Goal: Information Seeking & Learning: Understand process/instructions

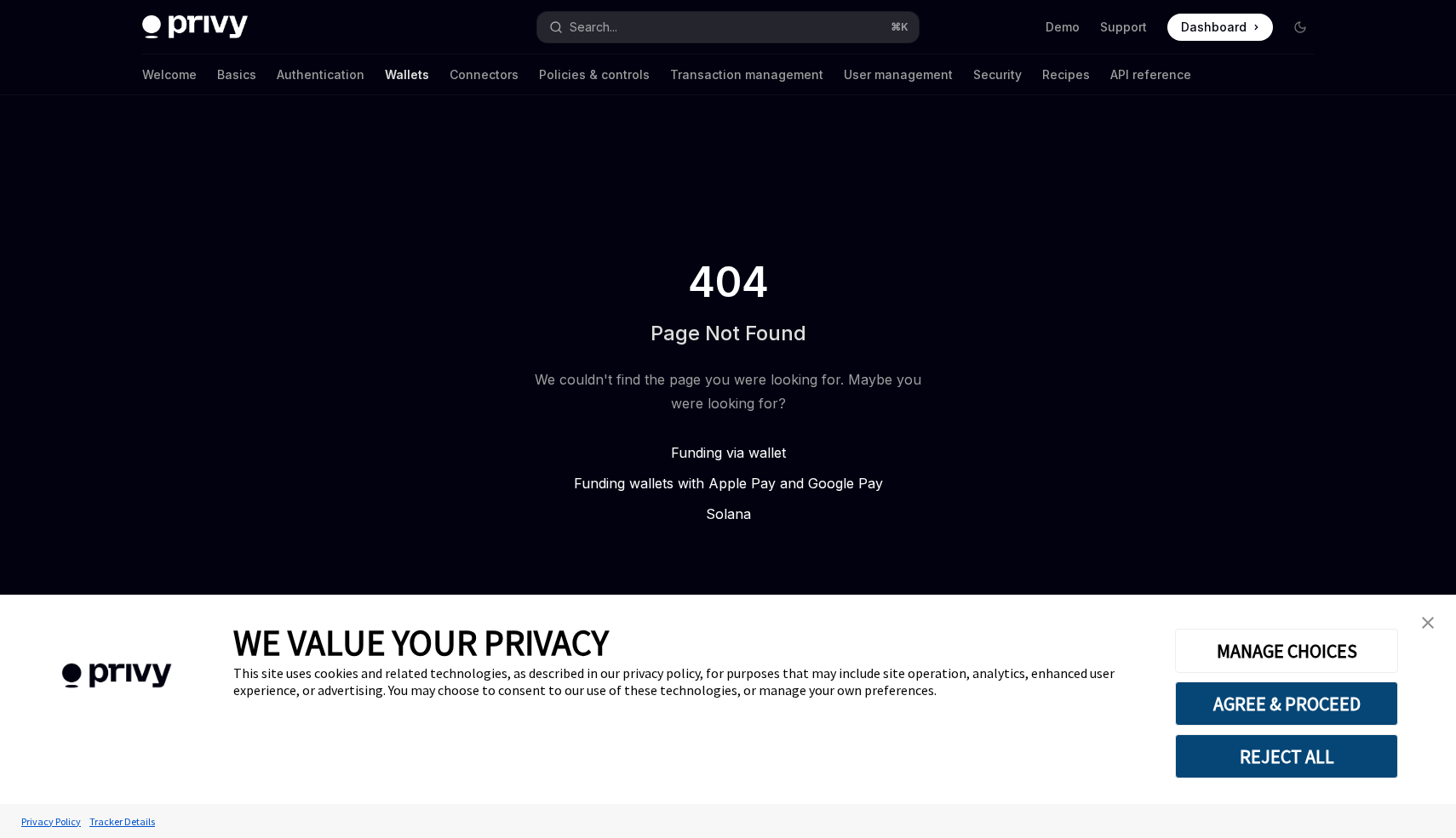
click at [1037, 367] on div "404 Page Not Found We couldn't find the page you were looking for. Maybe you we…" at bounding box center [728, 391] width 1456 height 592
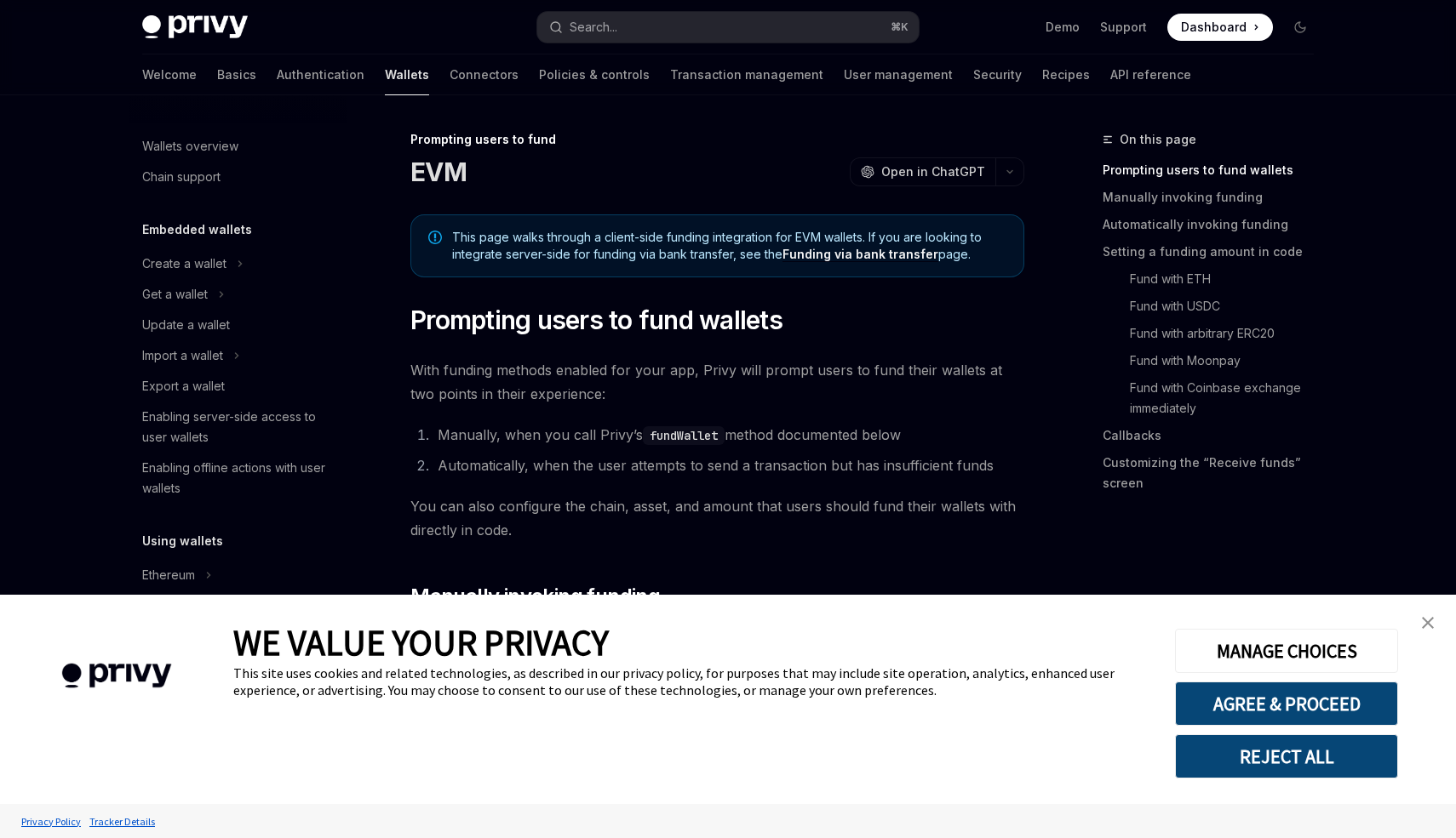
scroll to position [502, 0]
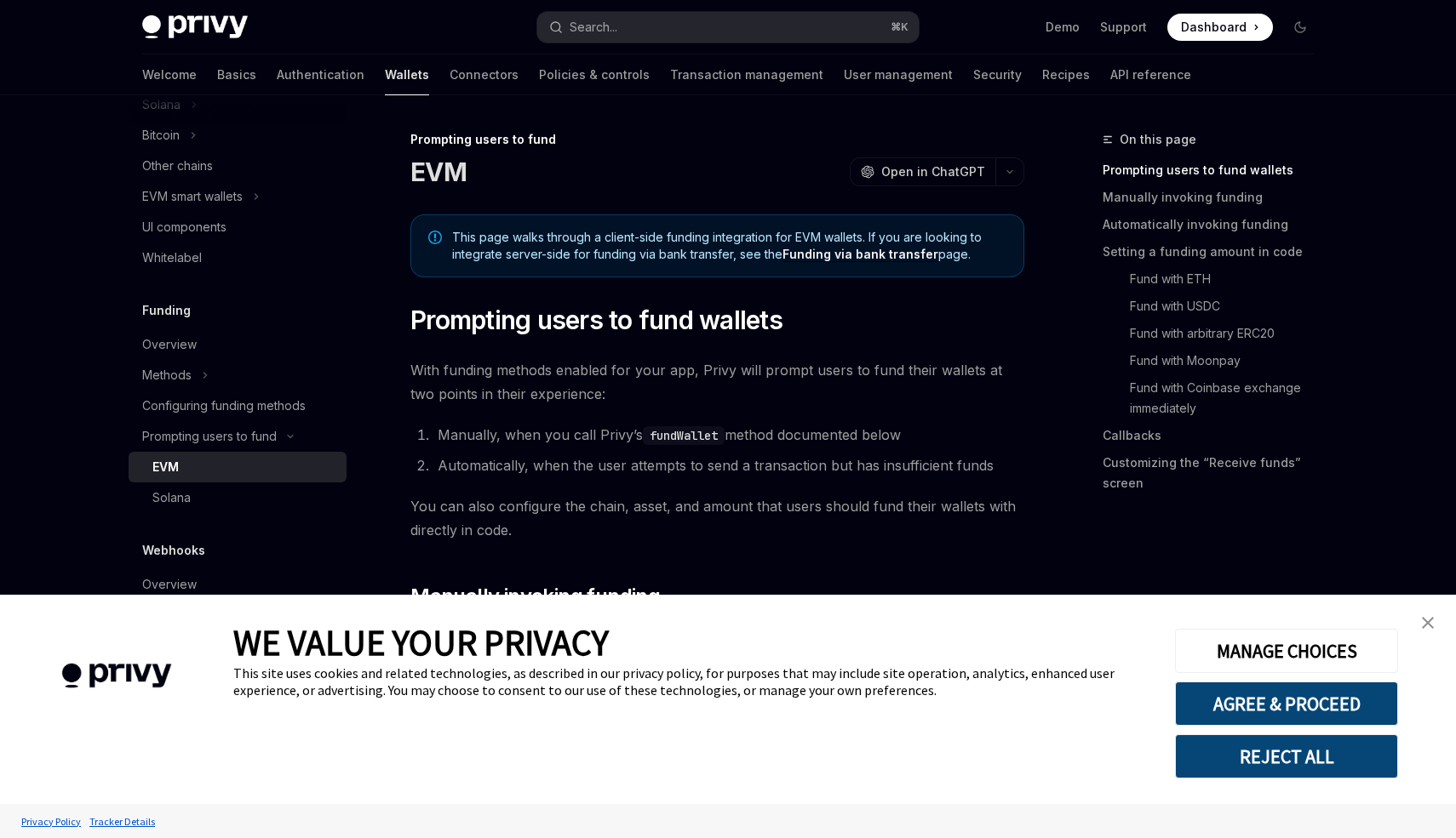
click at [1425, 615] on link "close banner" at bounding box center [1428, 623] width 34 height 34
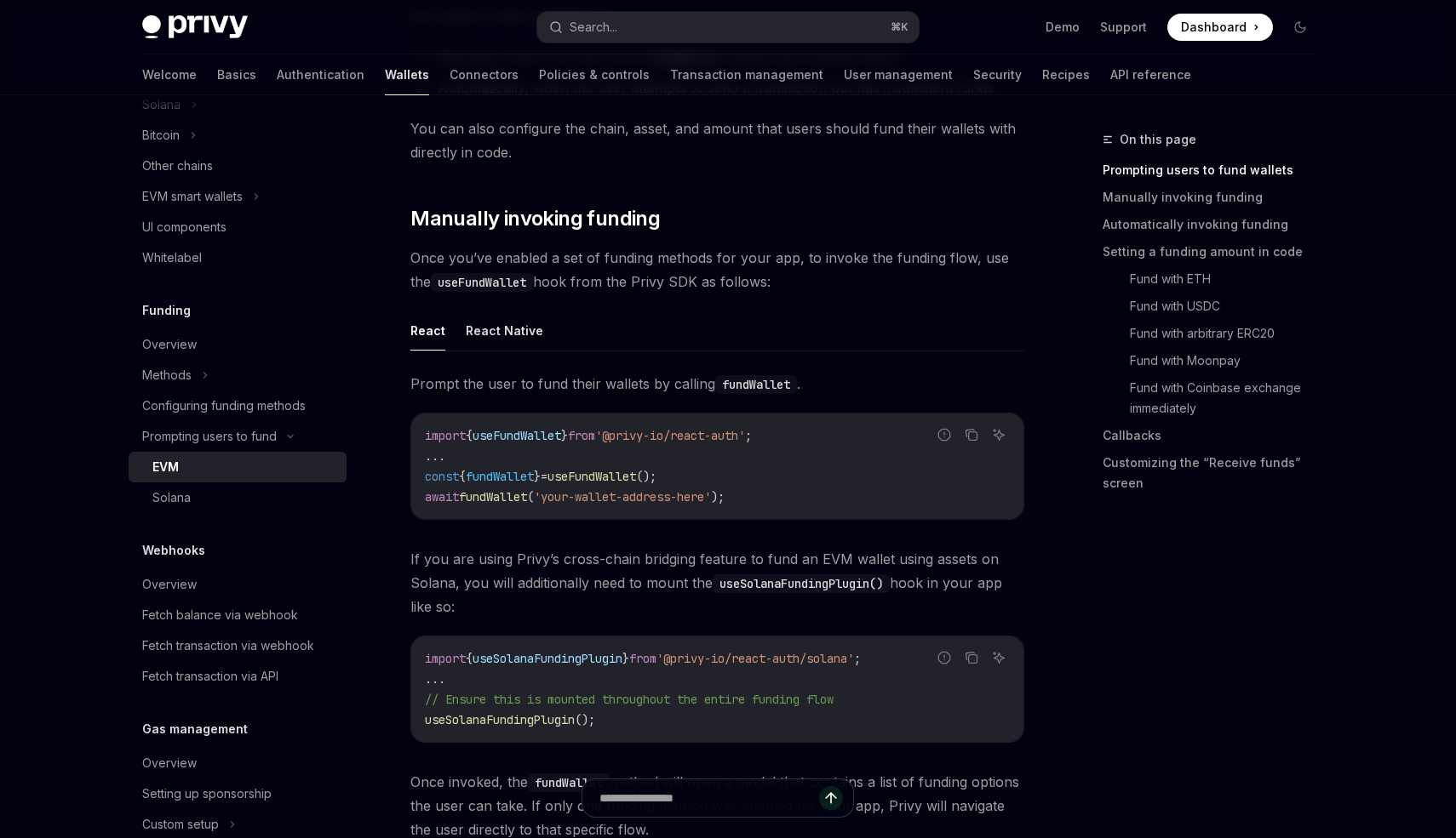
scroll to position [384, 0]
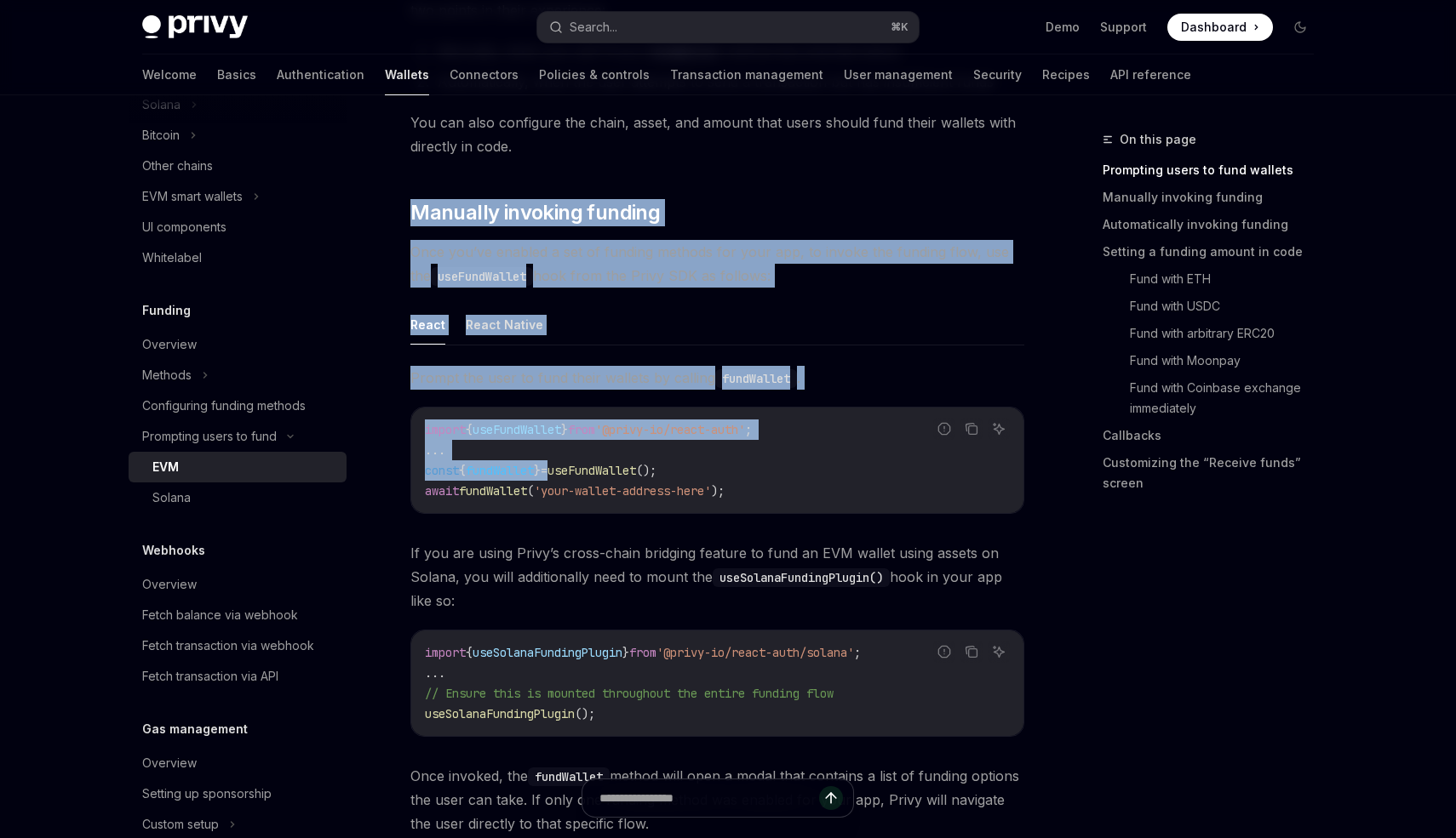
drag, startPoint x: 399, startPoint y: 192, endPoint x: 569, endPoint y: 471, distance: 326.7
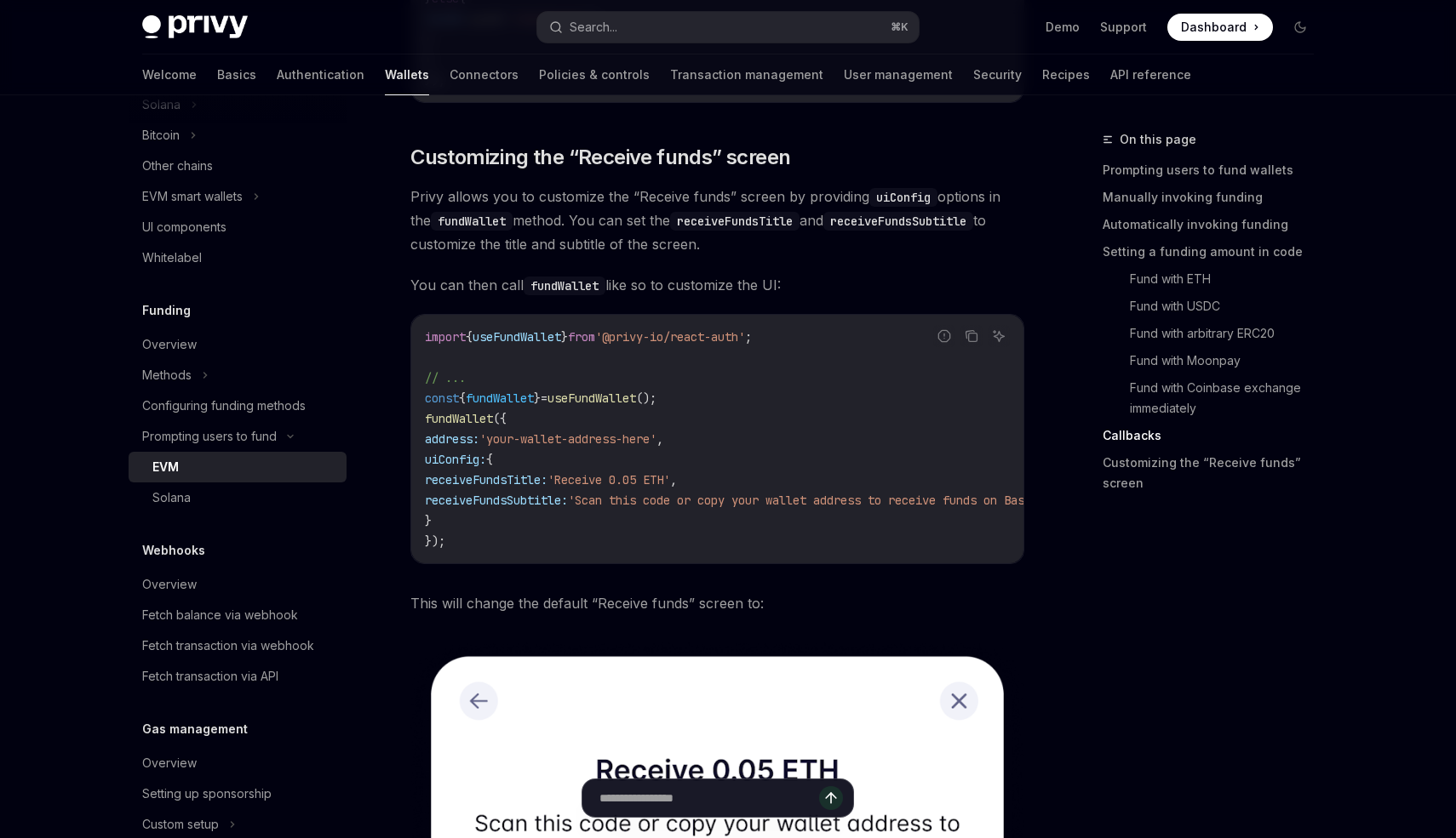
scroll to position [4459, 0]
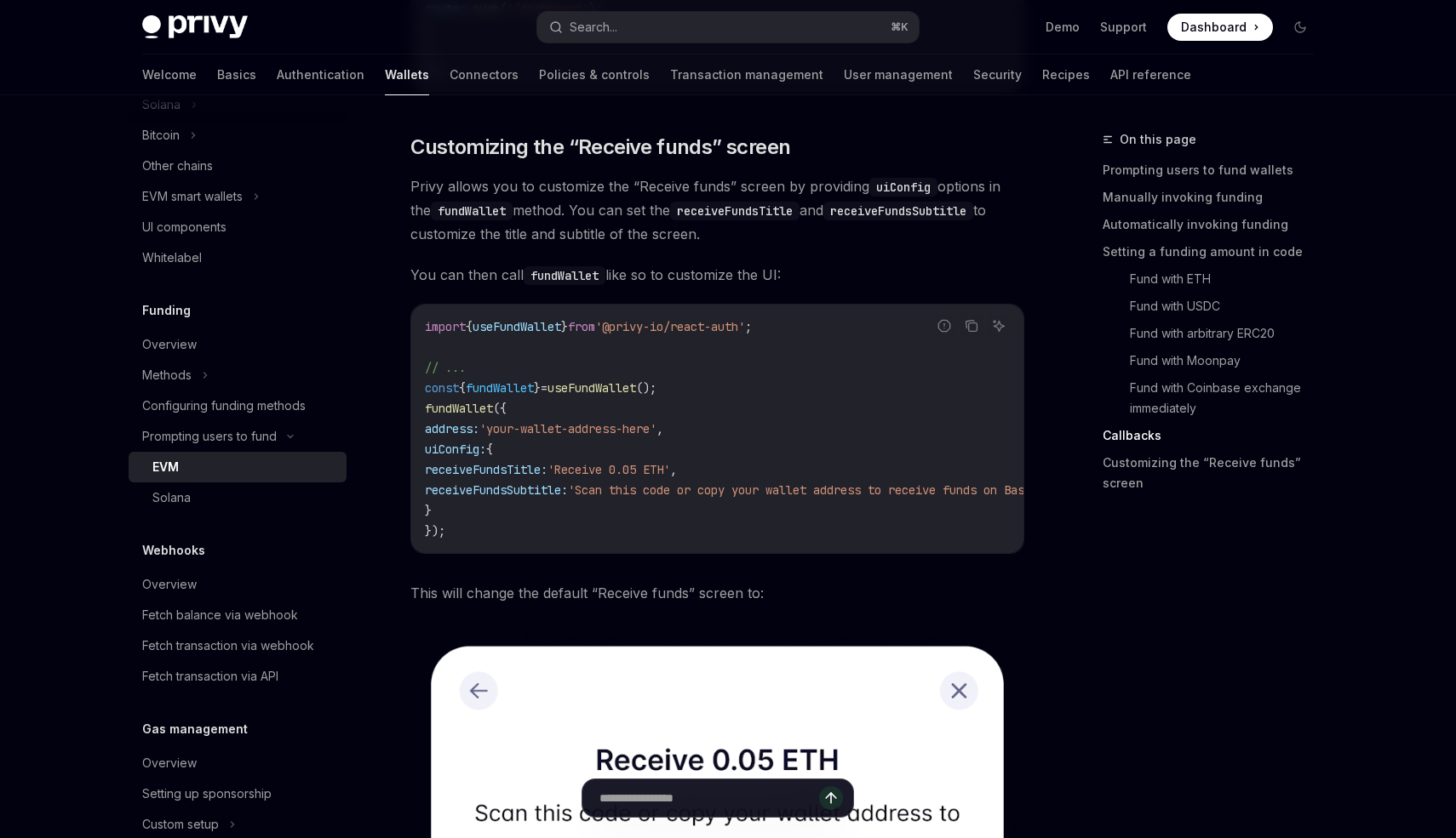
click at [759, 605] on span "This will change the default “Receive funds” screen to:" at bounding box center [717, 593] width 614 height 24
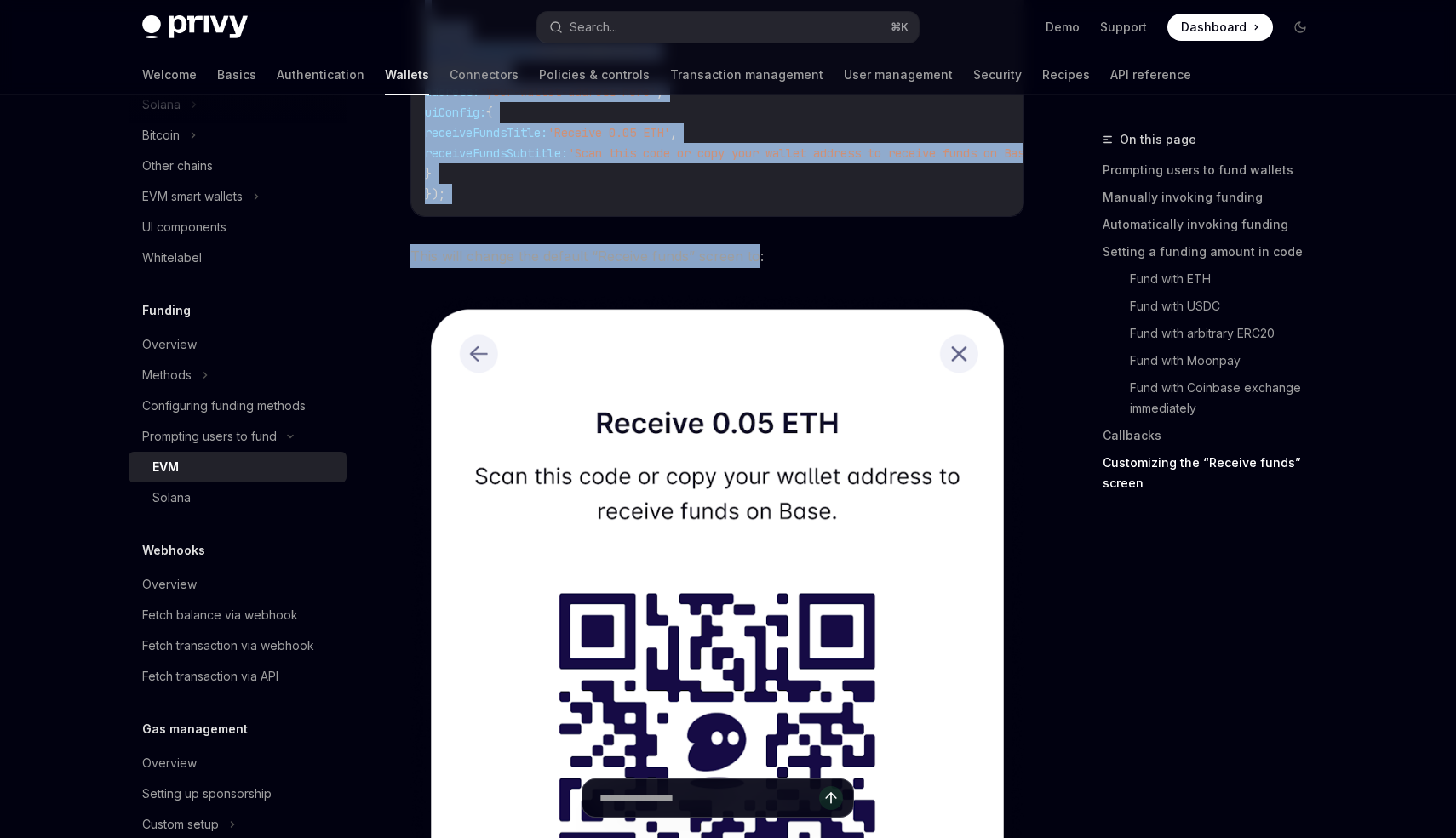
scroll to position [4795, 0]
copy div "Loremips dolorsit ametcon Adip eli’se doeiusm t inc ut laboree dolorem ali enim…"
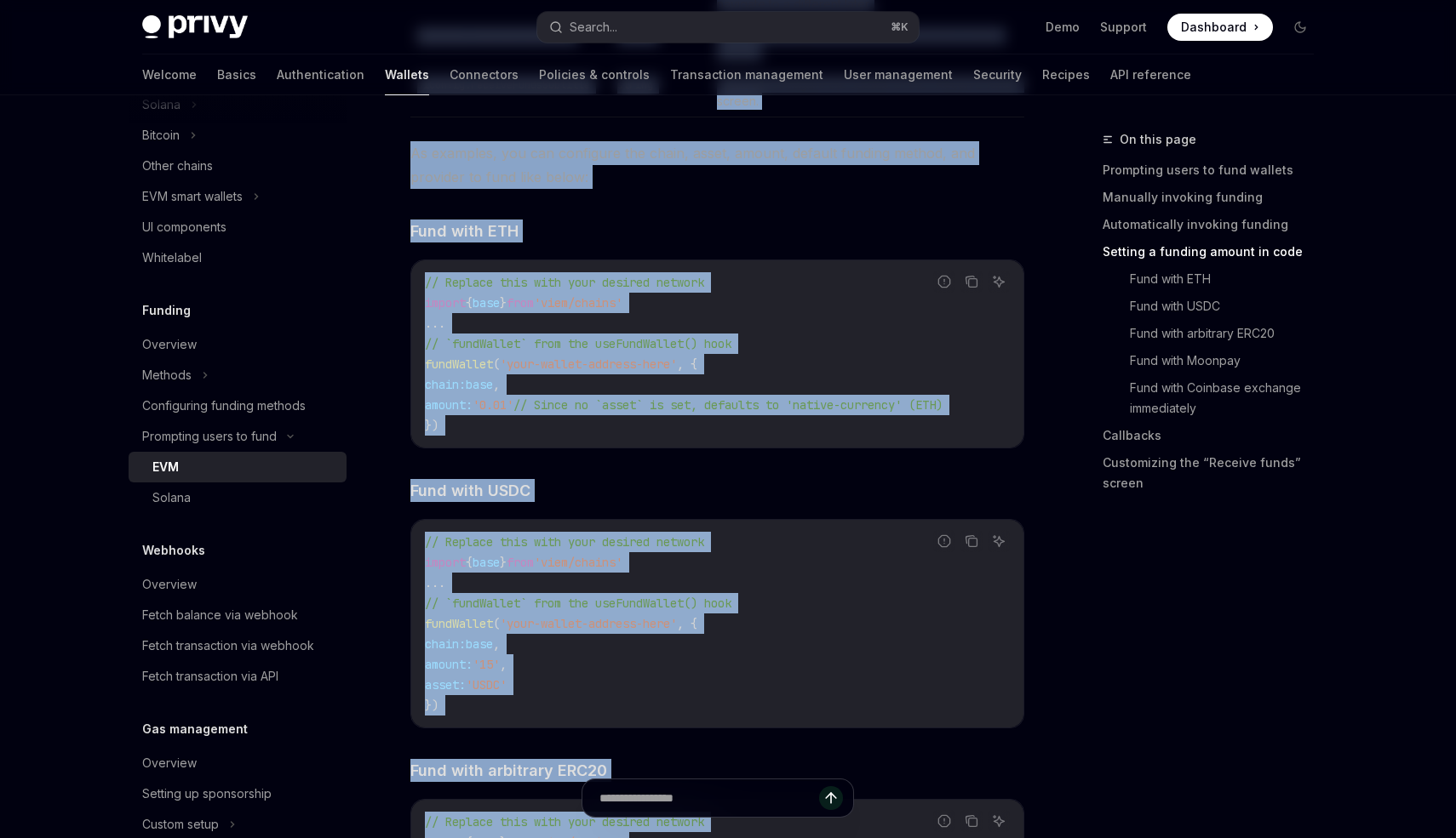
scroll to position [2205, 0]
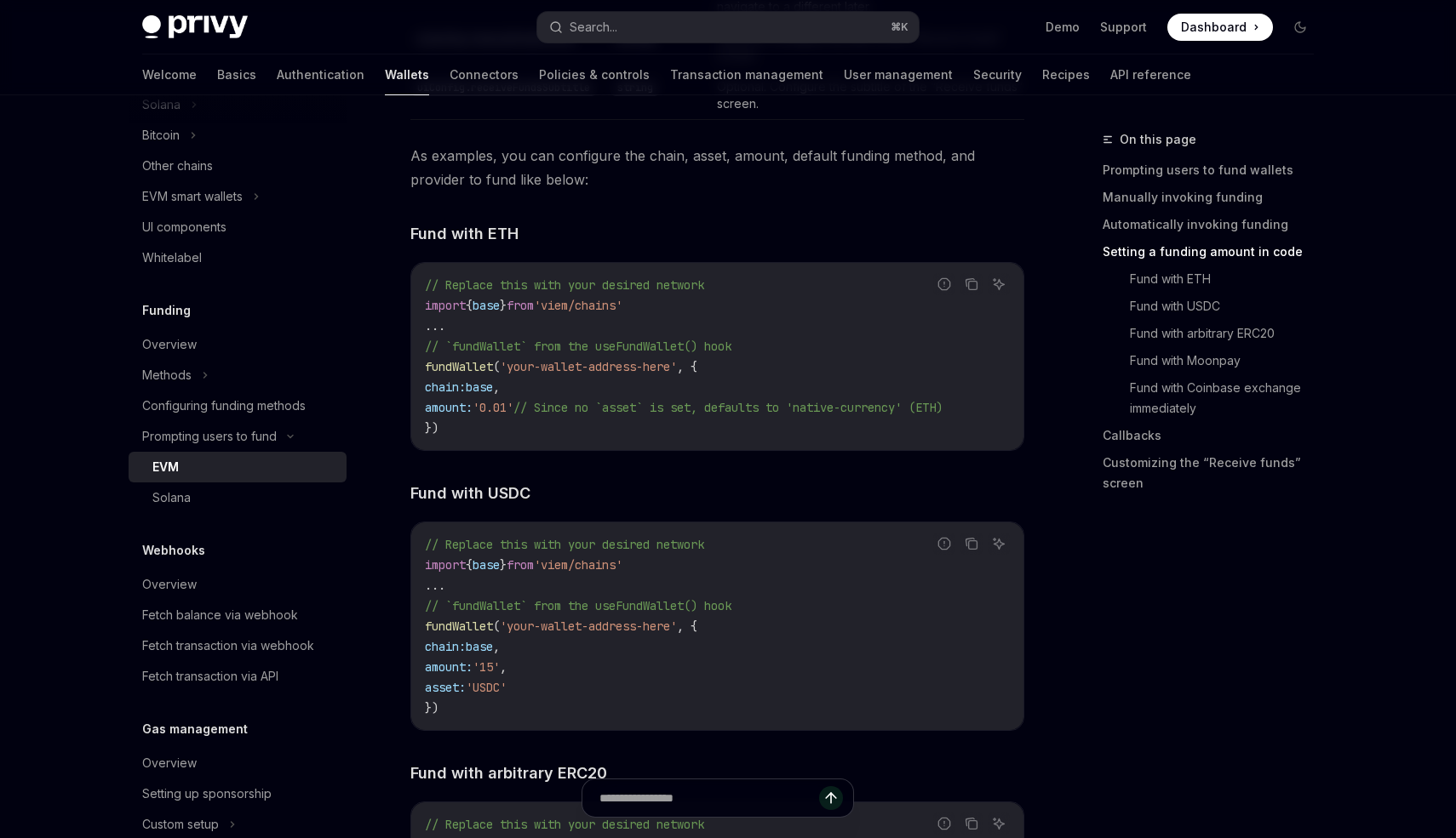
click at [1217, 670] on div "On this page Prompting users to fund wallets Manually invoking funding Automati…" at bounding box center [1198, 483] width 259 height 709
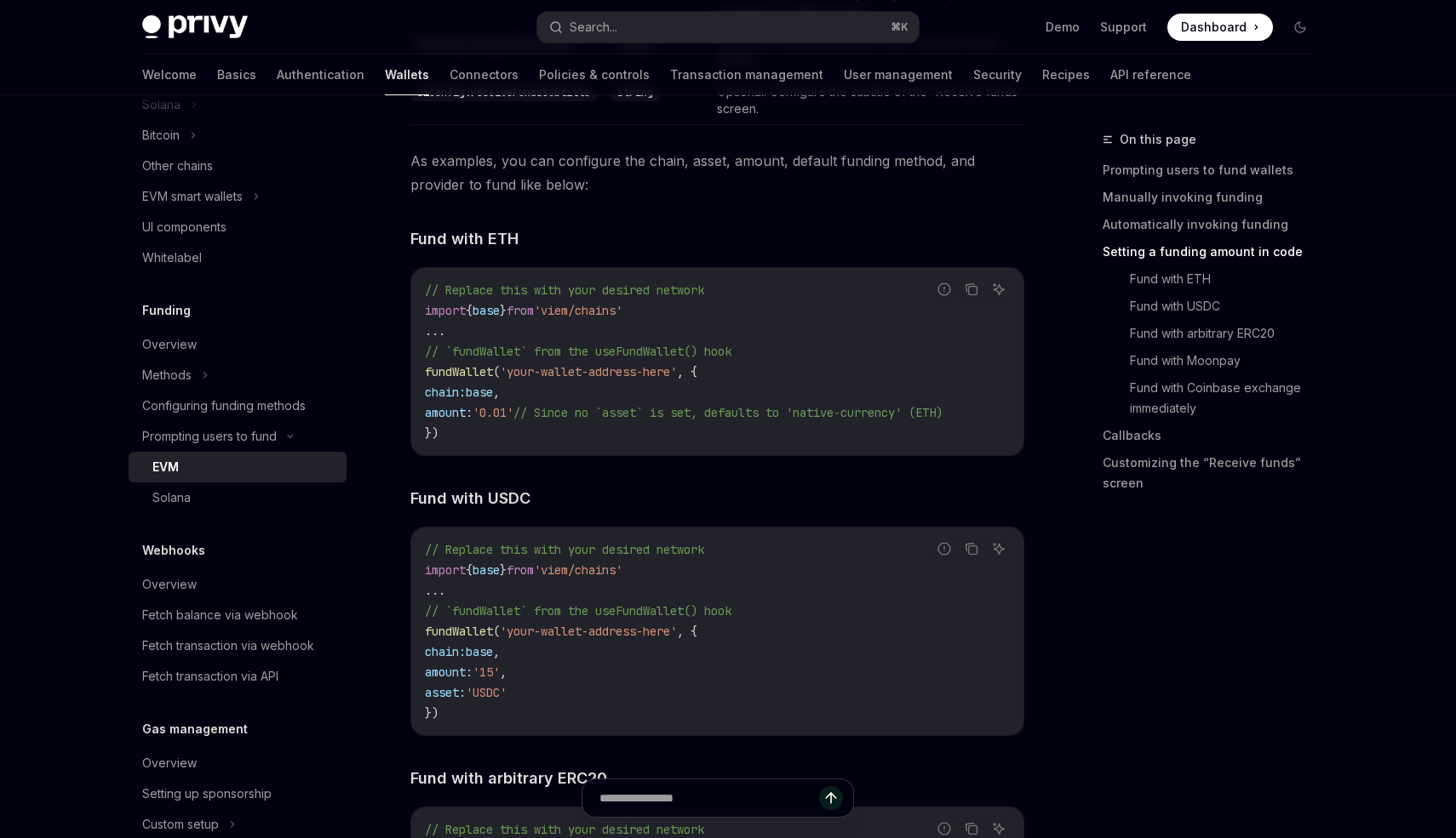
click at [1010, 342] on code "// Replace this with your desired network import { base } from 'viem/chains' ..…" at bounding box center [717, 361] width 585 height 164
click at [195, 373] on button "Methods" at bounding box center [238, 375] width 218 height 30
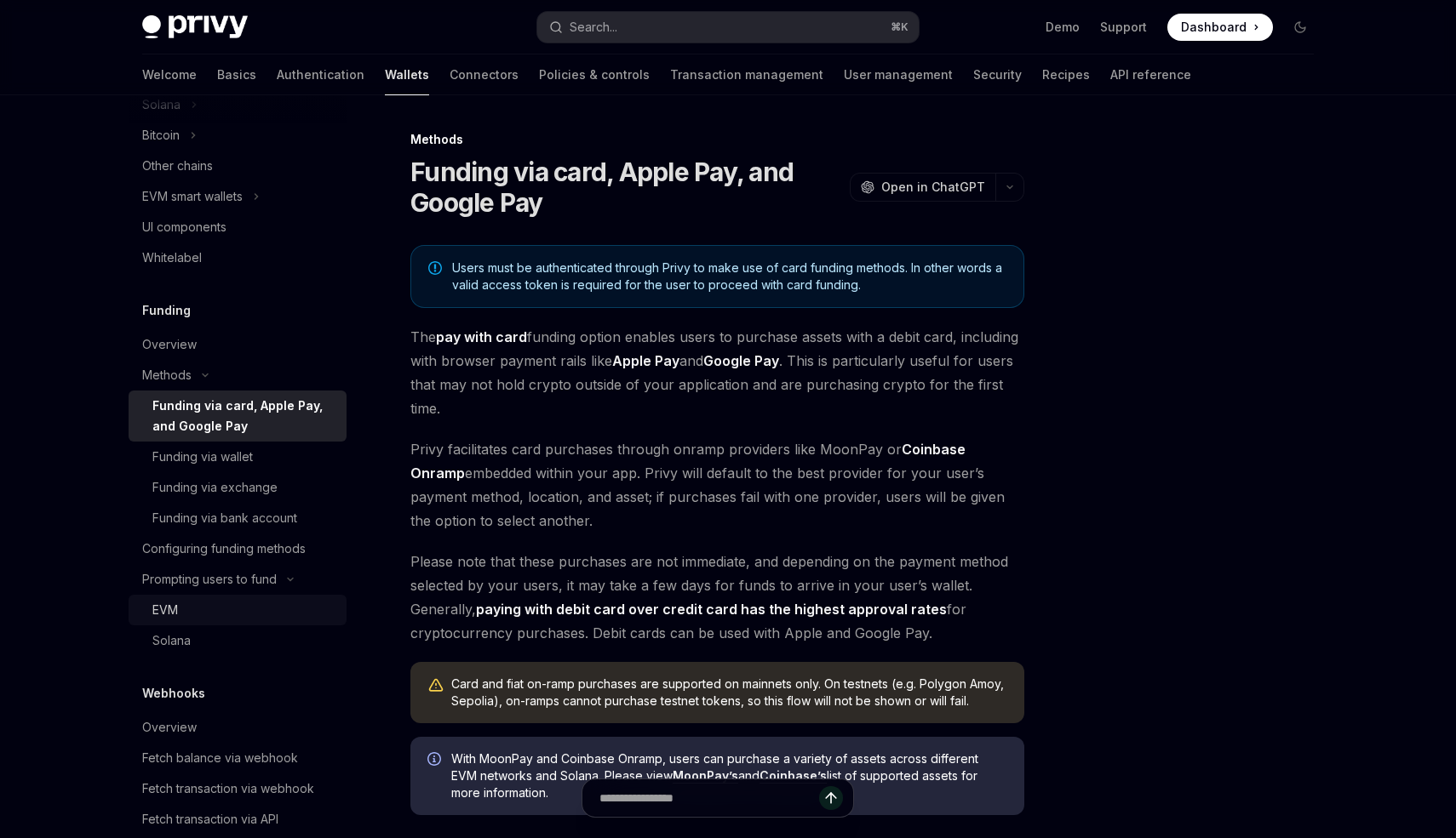
click at [199, 611] on div "EVM" at bounding box center [244, 611] width 184 height 20
type textarea "*"
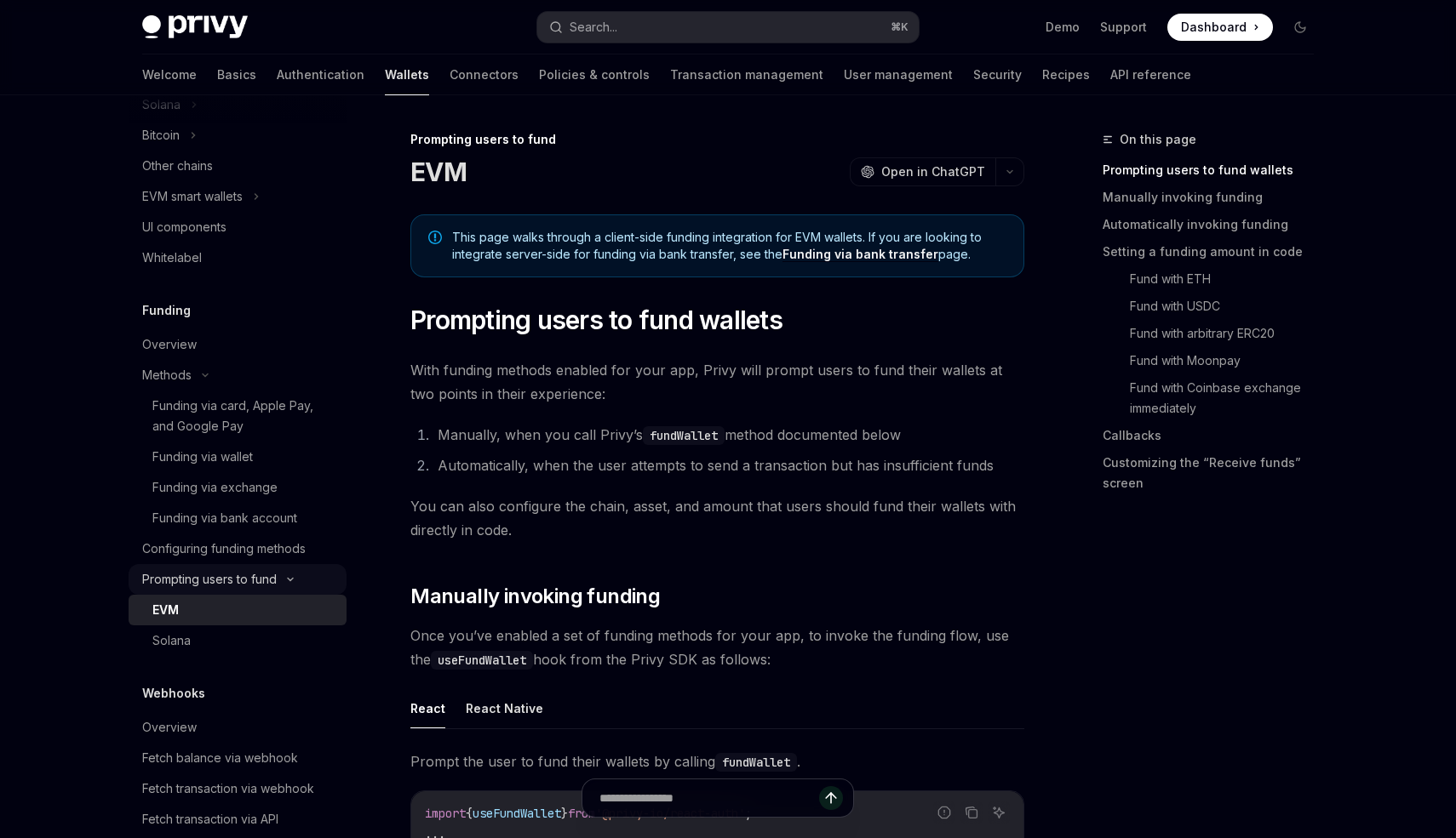
click at [234, 578] on div "Prompting users to fund" at bounding box center [210, 579] width 135 height 20
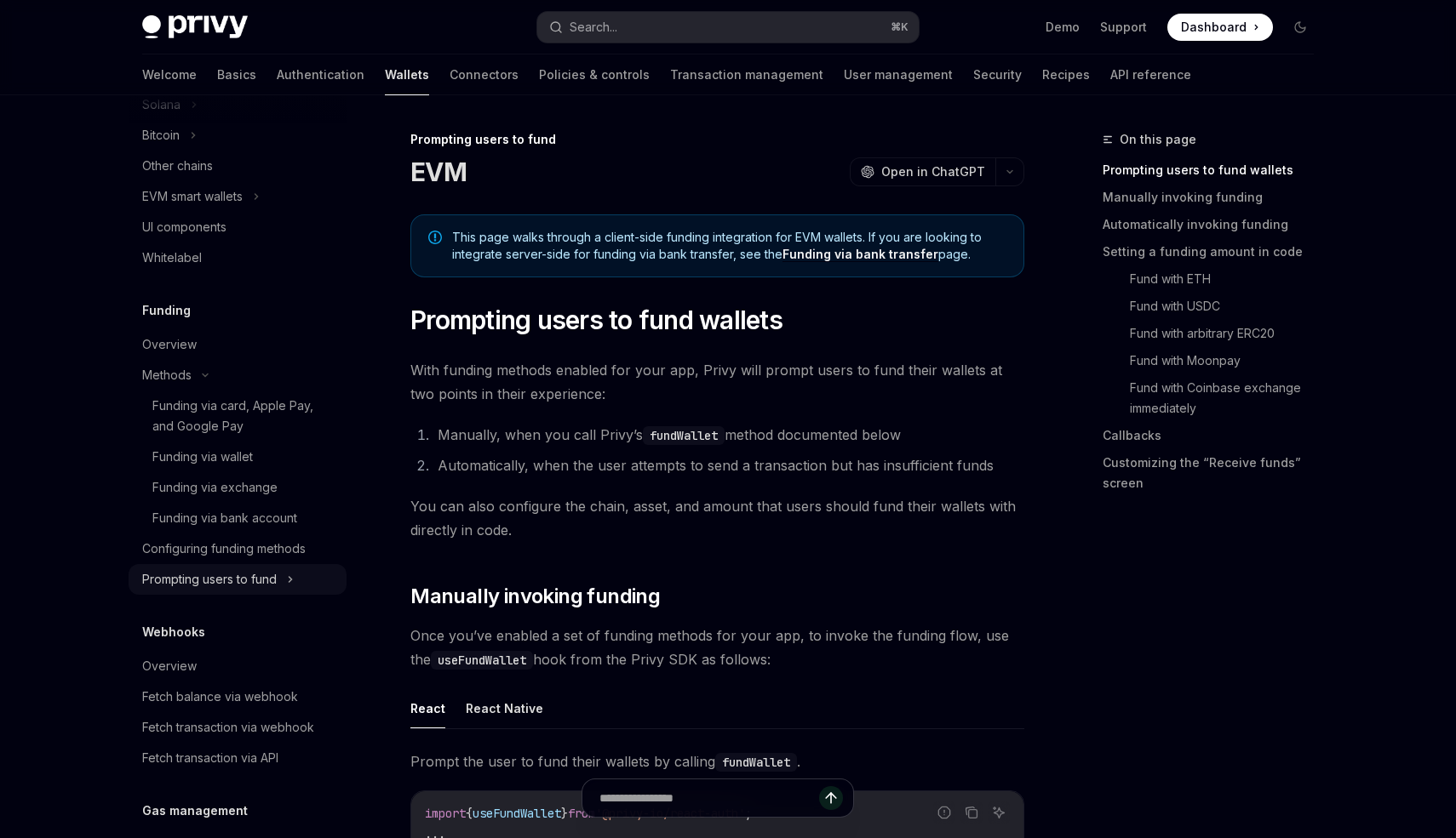
click at [234, 578] on div "Prompting users to fund" at bounding box center [210, 579] width 135 height 20
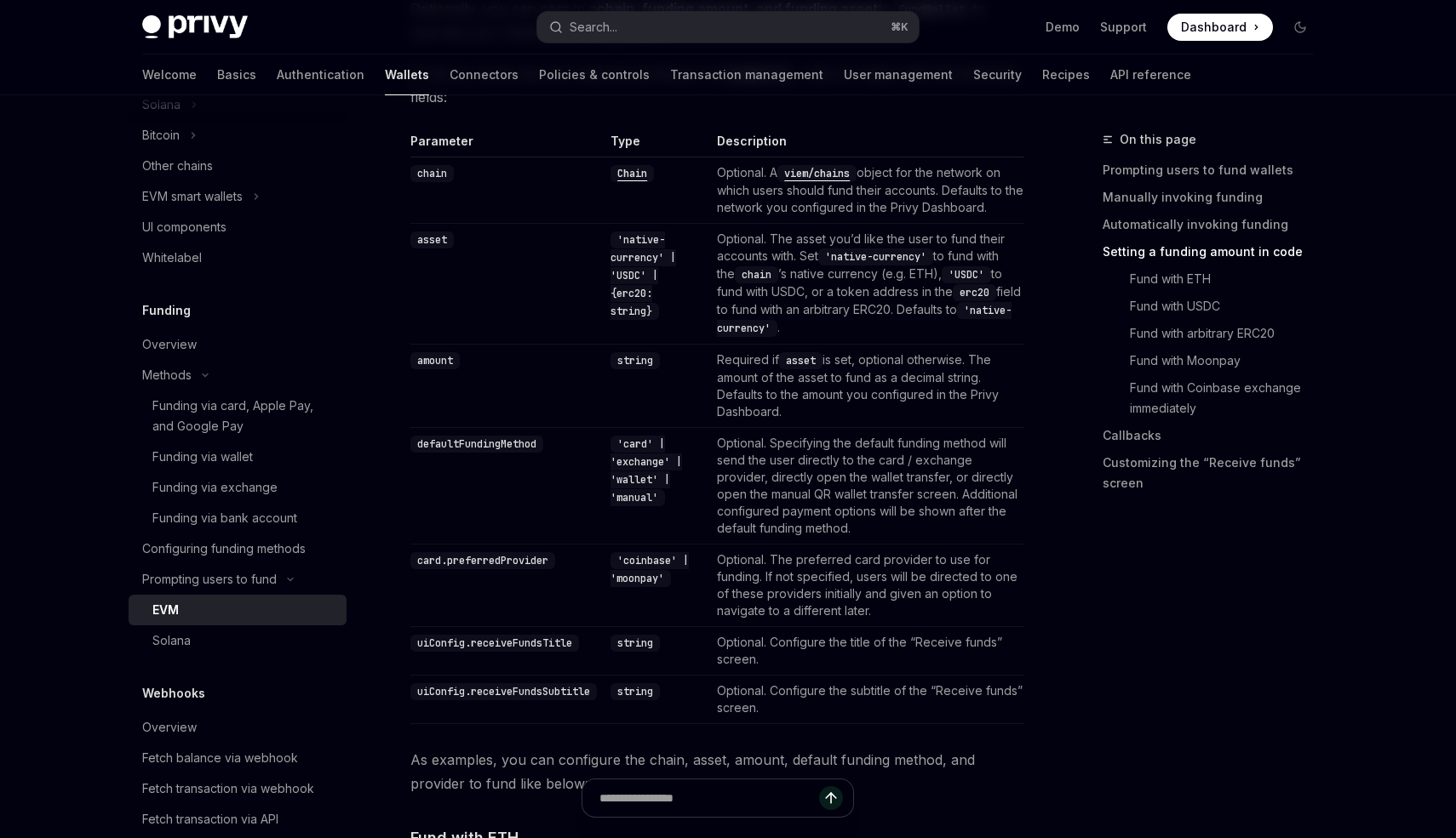
scroll to position [1594, 0]
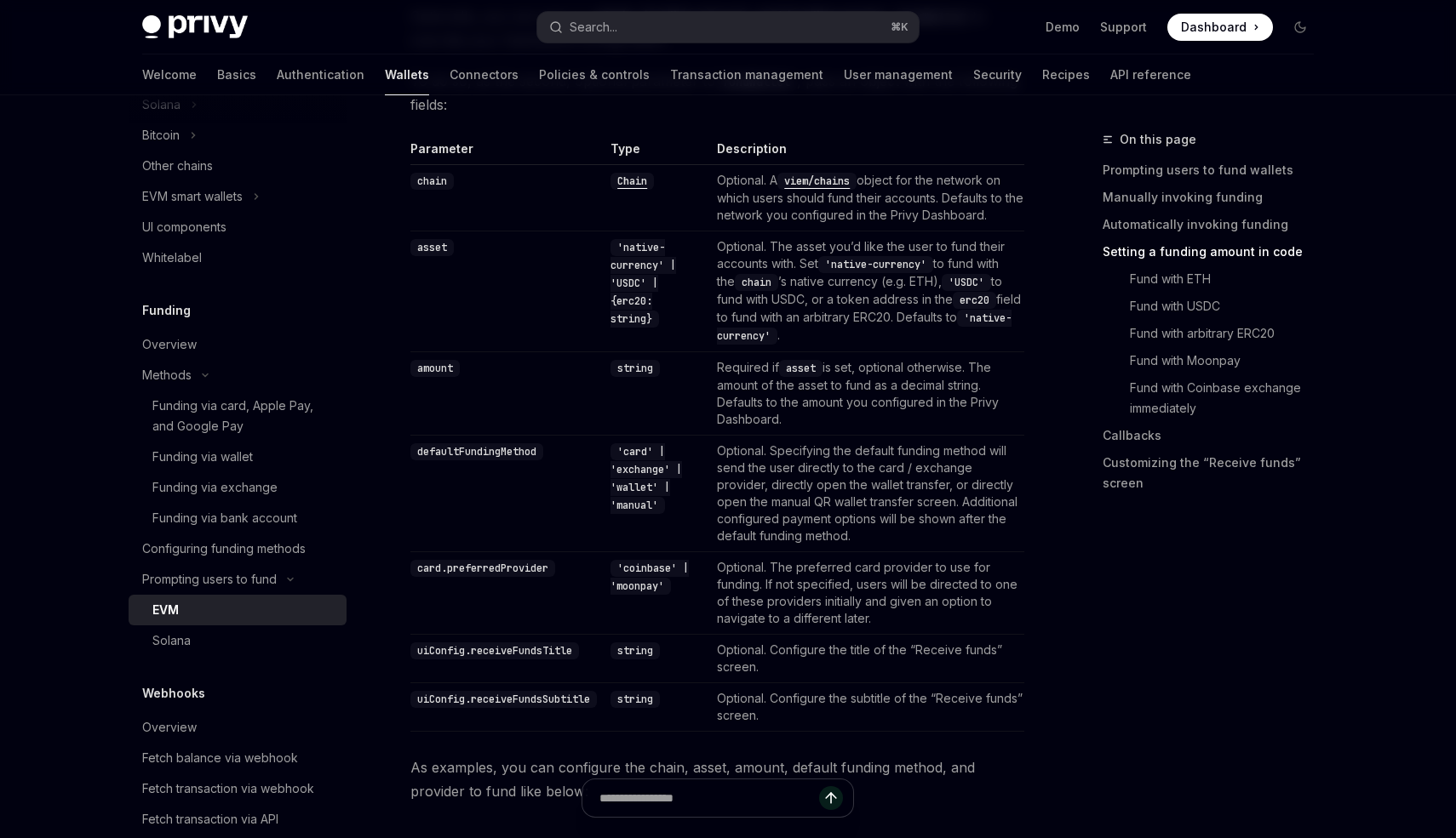
click at [833, 185] on code "viem/chains" at bounding box center [817, 181] width 80 height 17
